Goal: Information Seeking & Learning: Check status

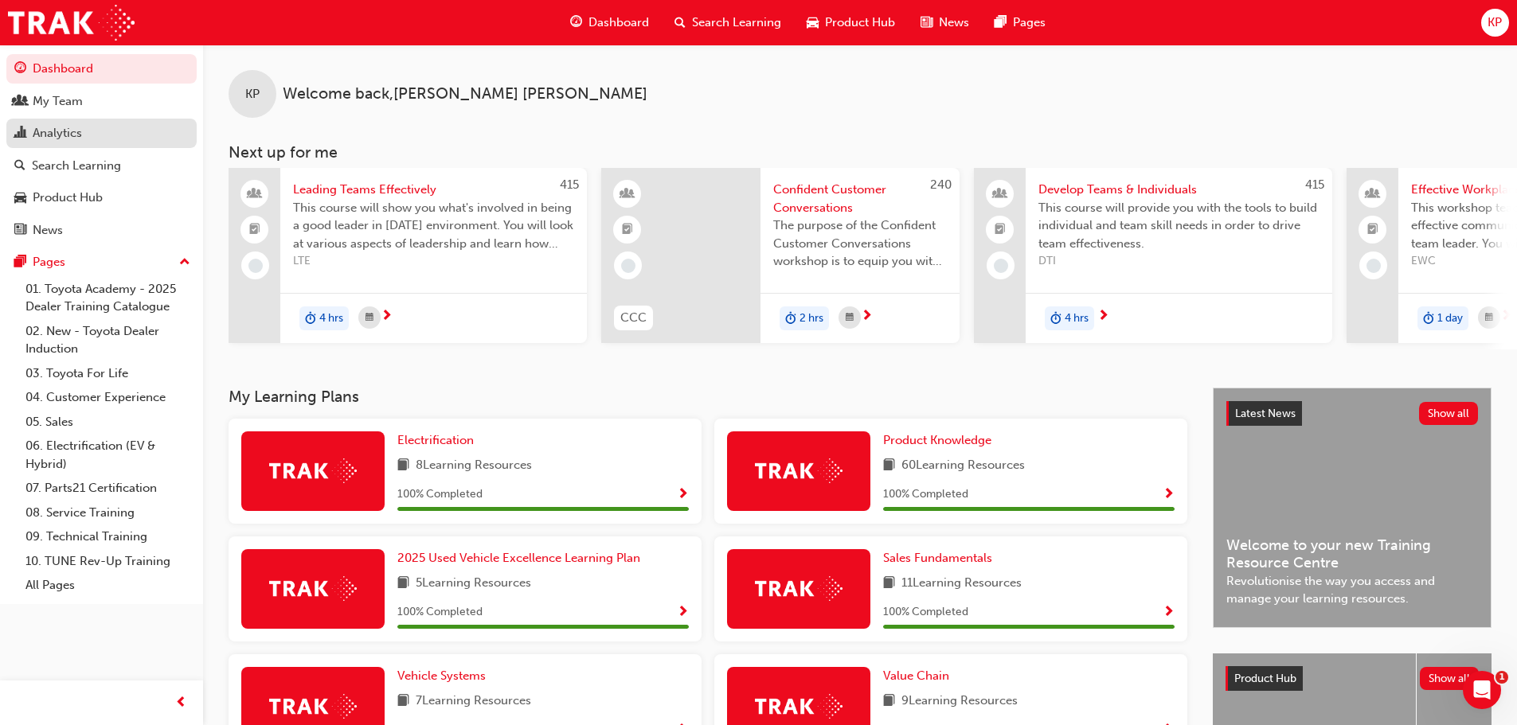
click at [65, 132] on div "Analytics" at bounding box center [57, 133] width 49 height 18
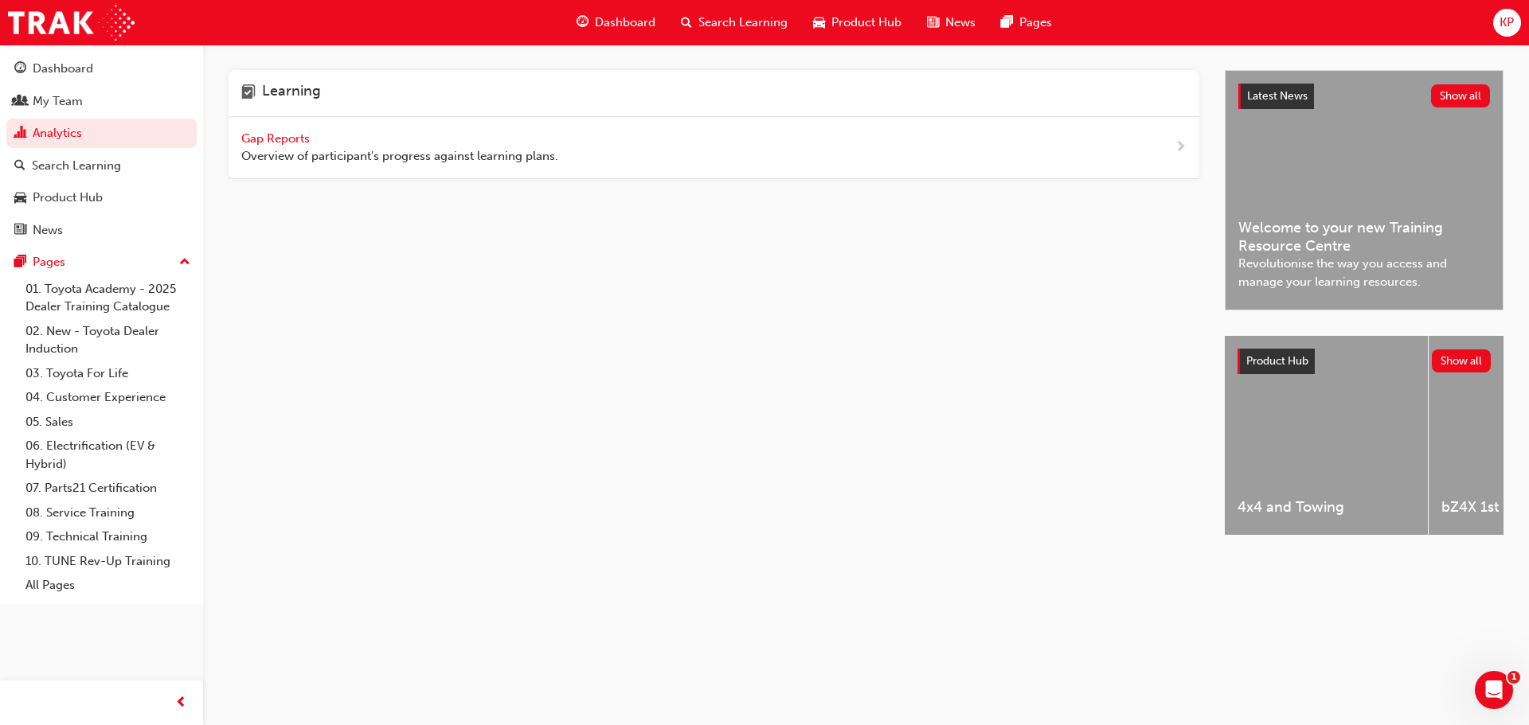
click at [291, 136] on span "Gap Reports" at bounding box center [277, 138] width 72 height 14
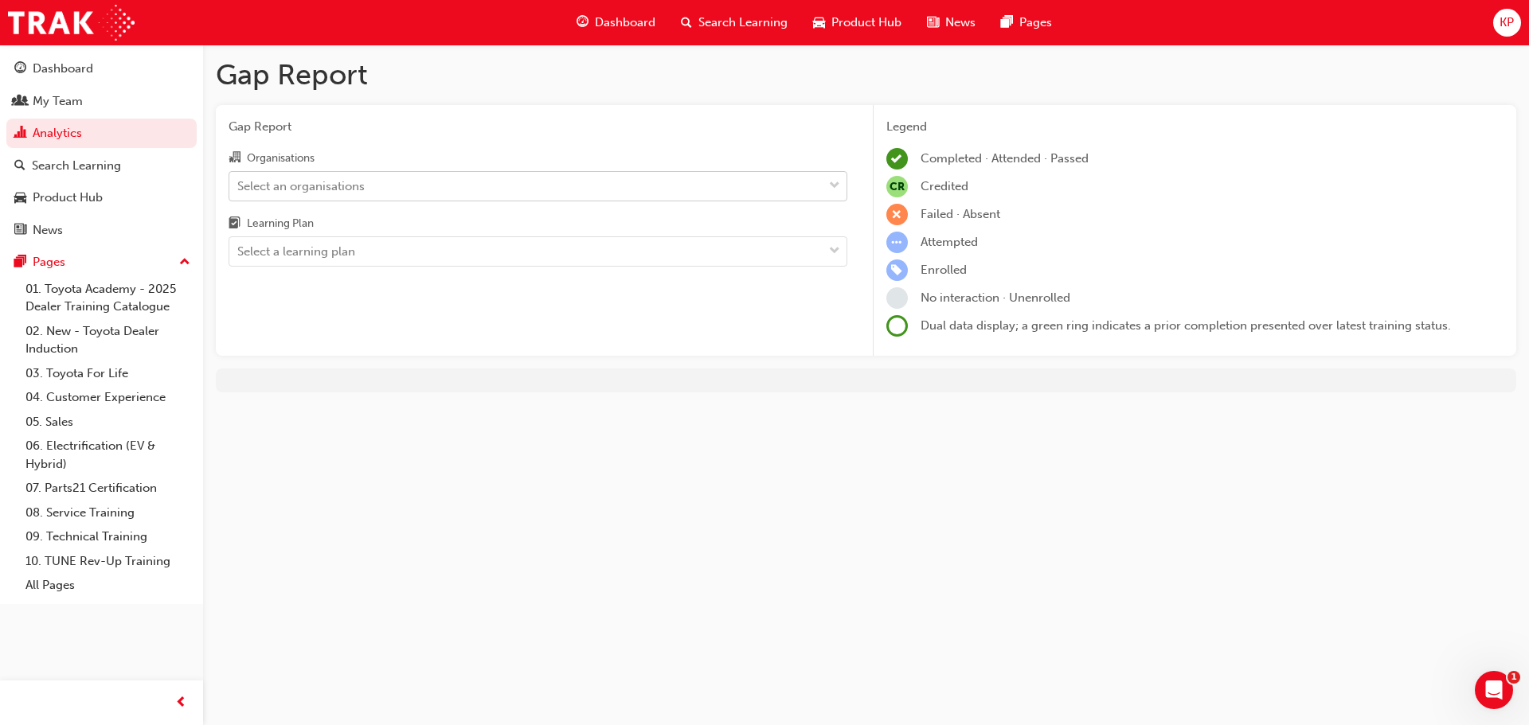
click at [342, 190] on div "Select an organisations" at bounding box center [300, 186] width 127 height 18
click at [239, 190] on input "Organisations Select an organisations" at bounding box center [238, 185] width 2 height 14
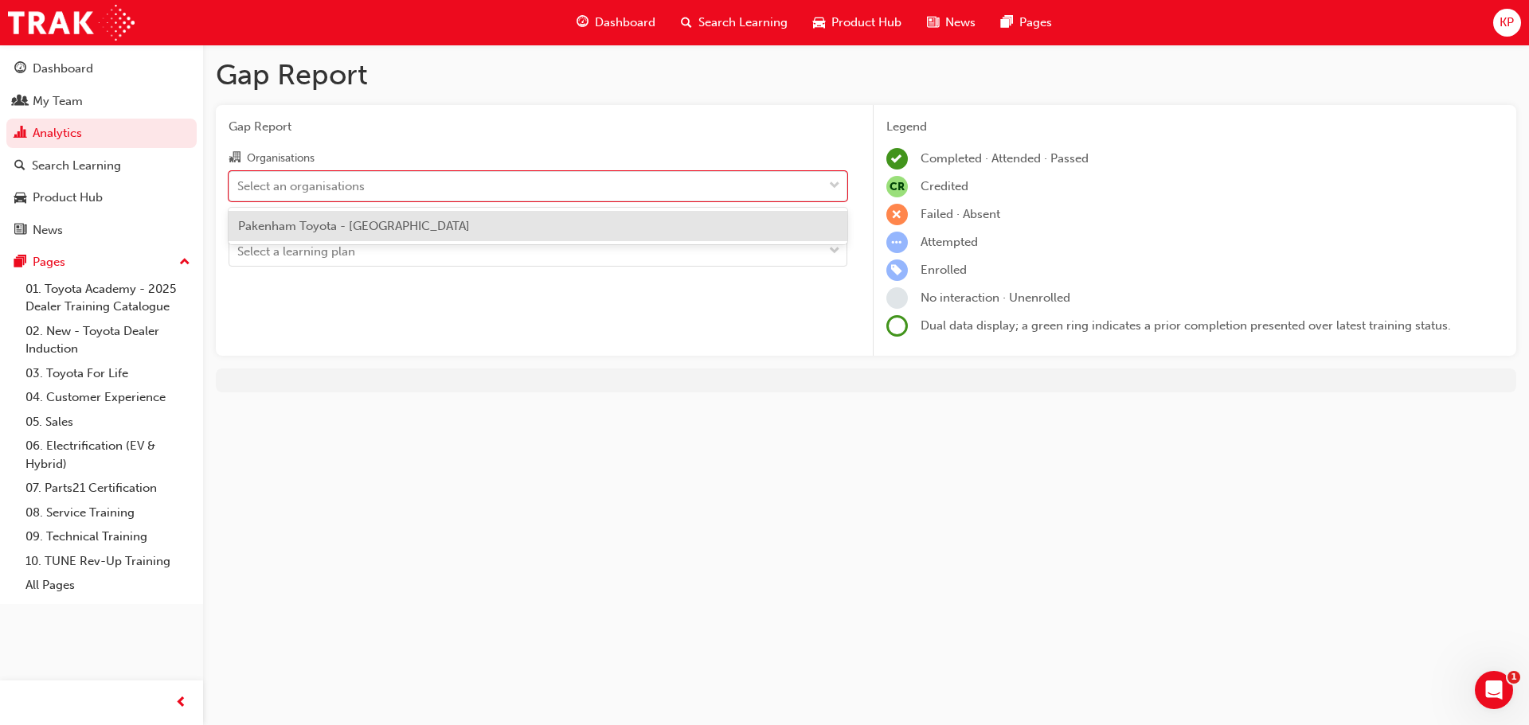
click at [281, 225] on span "Pakenham Toyota - [GEOGRAPHIC_DATA]" at bounding box center [354, 226] width 232 height 14
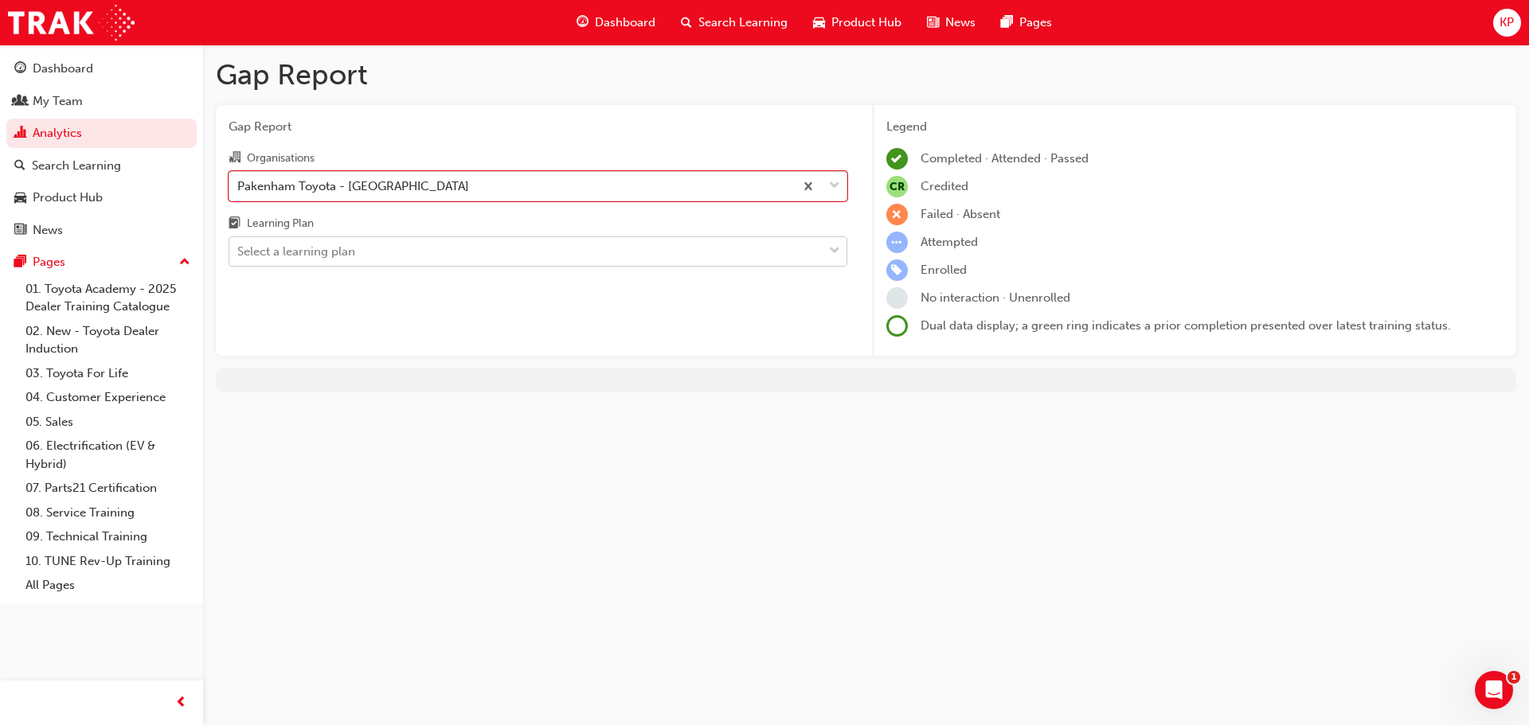
click at [281, 253] on div "Select a learning plan" at bounding box center [296, 252] width 118 height 18
click at [239, 253] on input "Learning Plan Select a learning plan" at bounding box center [238, 251] width 2 height 14
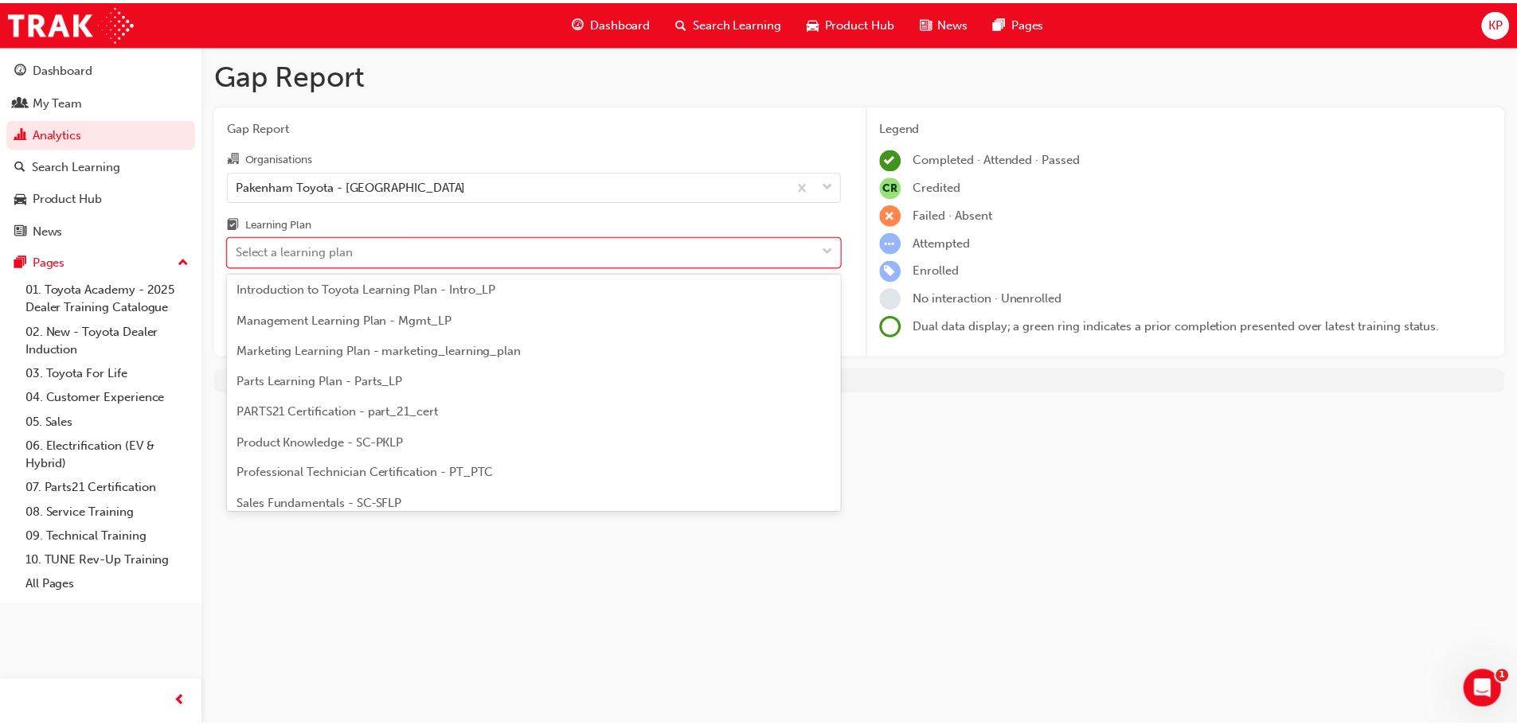
scroll to position [398, 0]
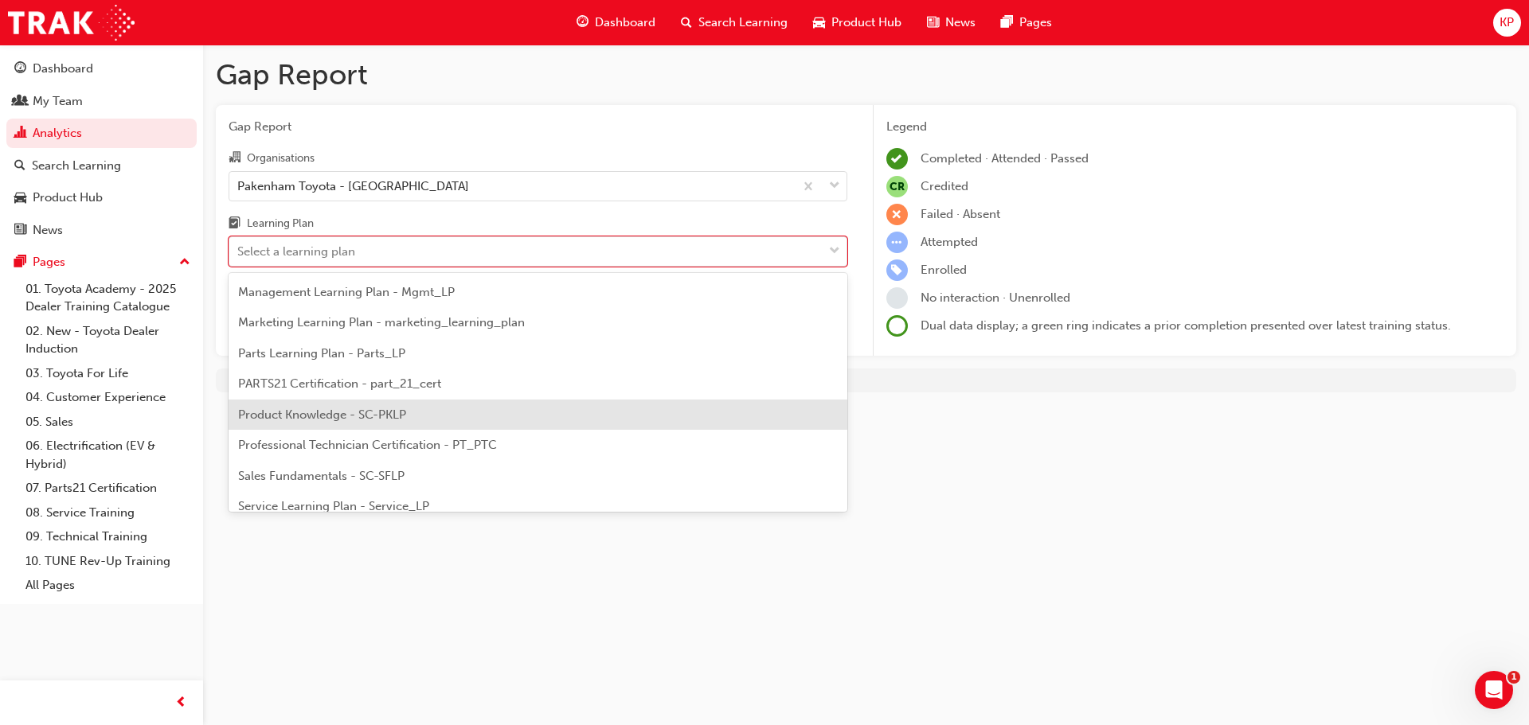
click at [377, 409] on span "Product Knowledge - SC-PKLP" at bounding box center [322, 415] width 168 height 14
